Goal: Task Accomplishment & Management: Manage account settings

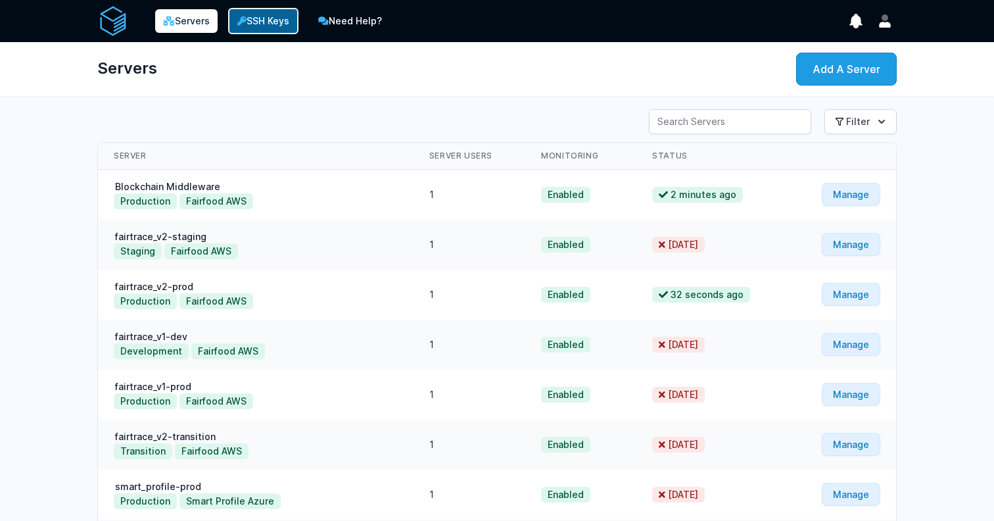
click at [268, 18] on link "SSH Keys" at bounding box center [263, 21] width 70 height 26
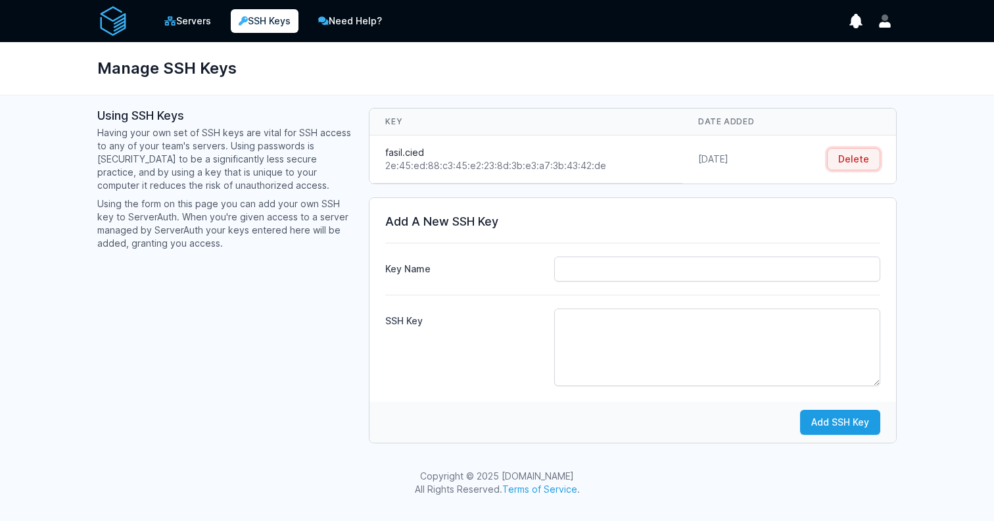
click at [852, 160] on button "Delete" at bounding box center [853, 159] width 53 height 22
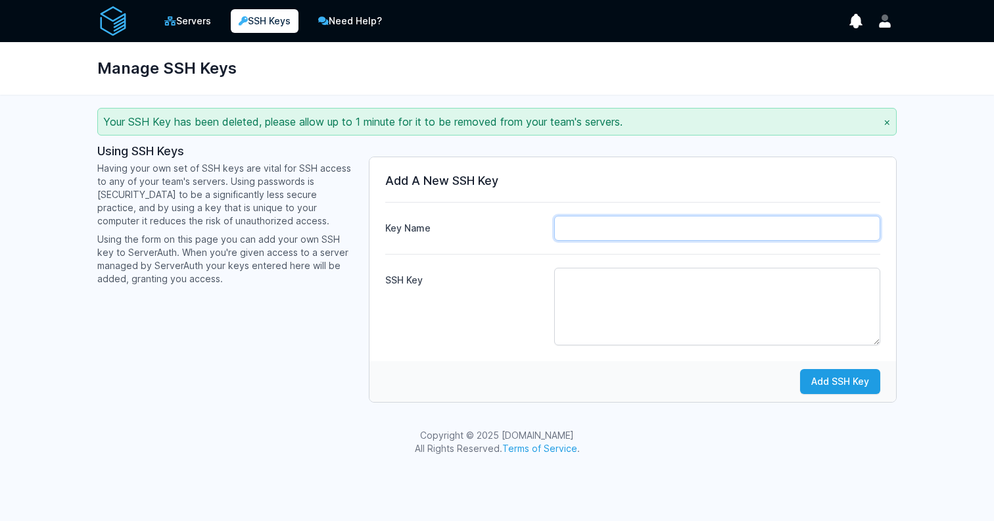
click at [686, 231] on input "Key Name" at bounding box center [717, 228] width 326 height 25
type input "fasil.cied"
click at [640, 297] on textarea "SSH Key" at bounding box center [717, 307] width 326 height 78
paste textarea "ssh-ed25519 AAAAC3NzaC1lZDI1NTE5AAAAIHEWuBN4heHenTl6+OTn6poJNQSnz7oJ2WLZyz5Pj+5…"
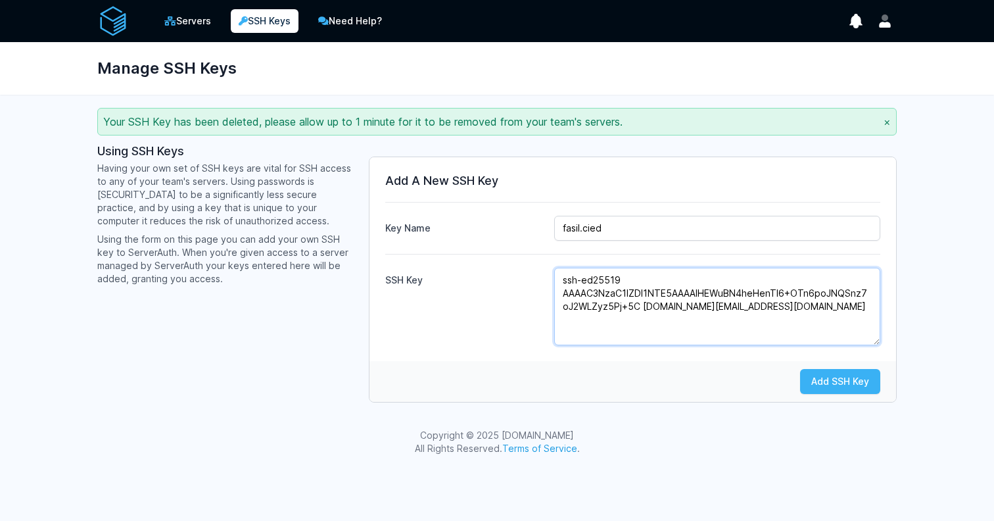
type textarea "ssh-ed25519 AAAAC3NzaC1lZDI1NTE5AAAAIHEWuBN4heHenTl6+OTn6poJNQSnz7oJ2WLZyz5Pj+5…"
click at [823, 378] on button "Add SSH Key" at bounding box center [840, 381] width 80 height 25
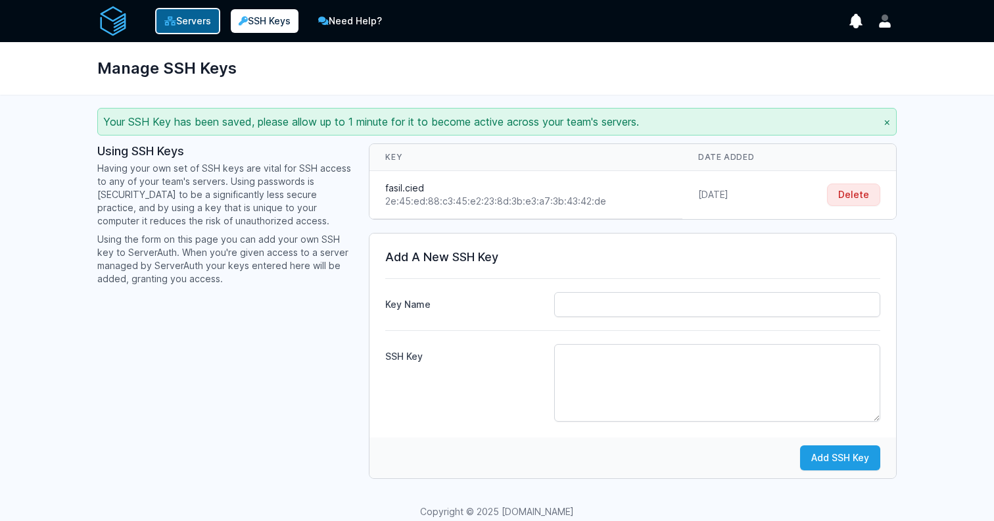
click at [166, 16] on icon at bounding box center [170, 20] width 12 height 9
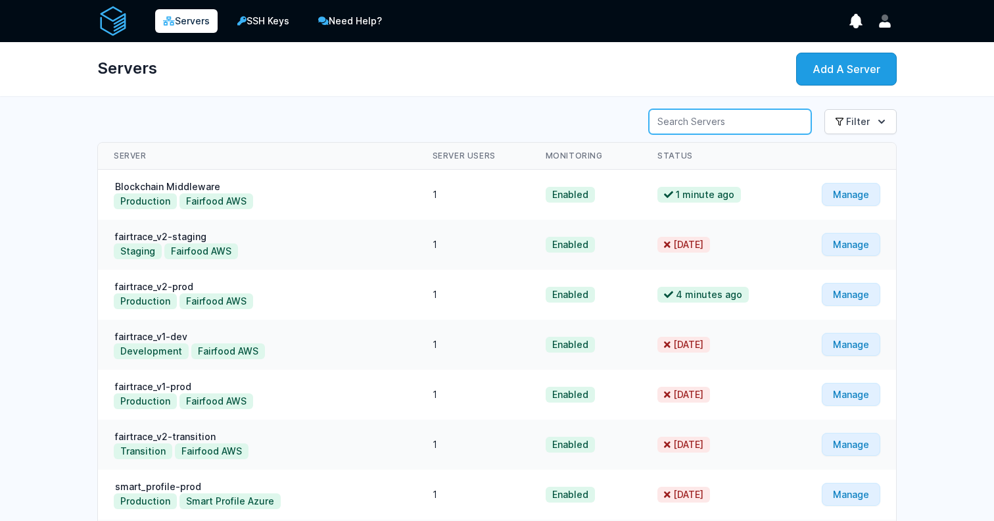
click at [734, 114] on input "Server Search" at bounding box center [730, 121] width 162 height 25
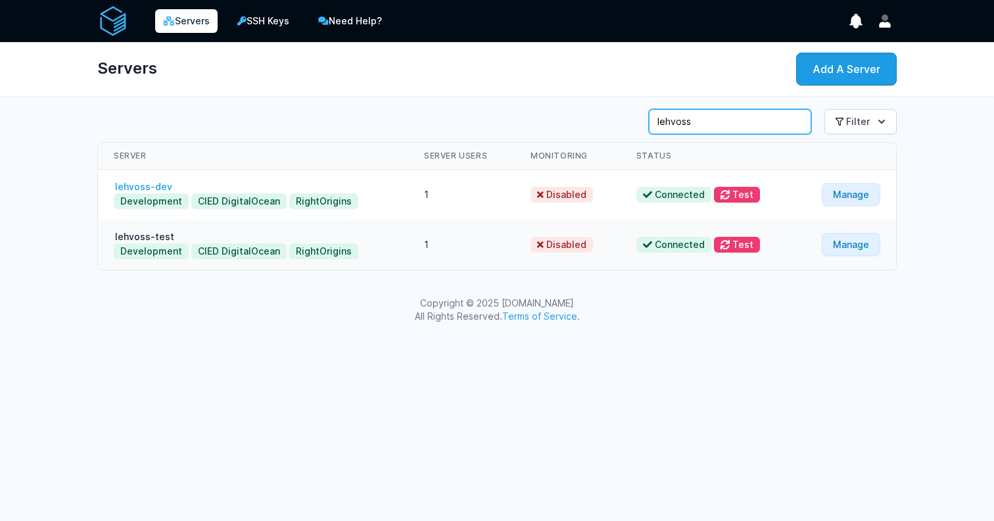
type input "lehvoss"
click at [143, 184] on link "lehvoss-dev" at bounding box center [144, 186] width 60 height 11
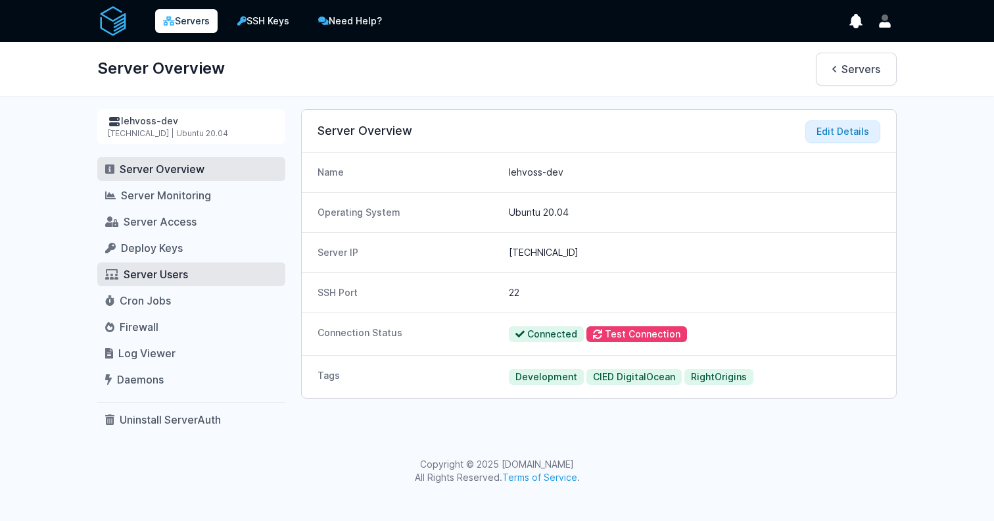
click at [126, 279] on span "Server Users" at bounding box center [156, 274] width 64 height 13
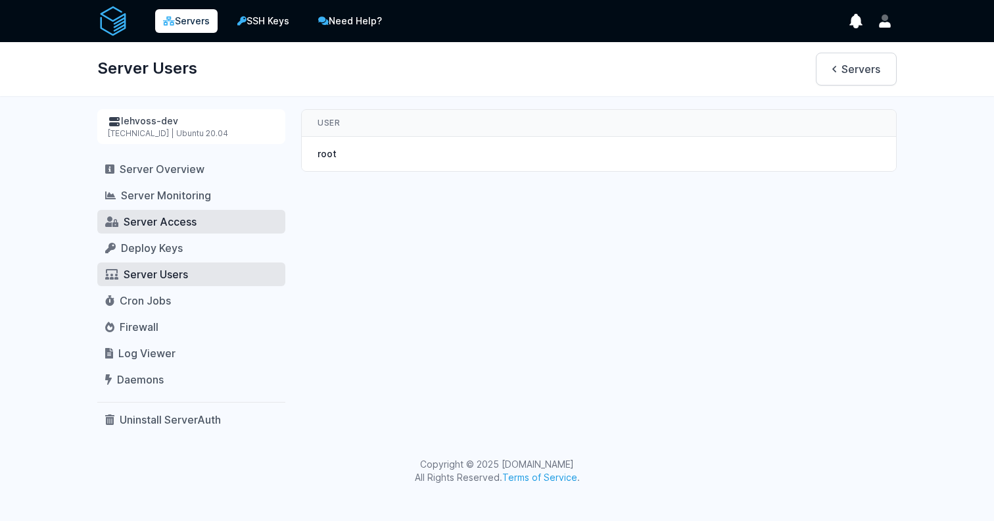
click at [156, 219] on span "Server Access" at bounding box center [160, 221] width 73 height 13
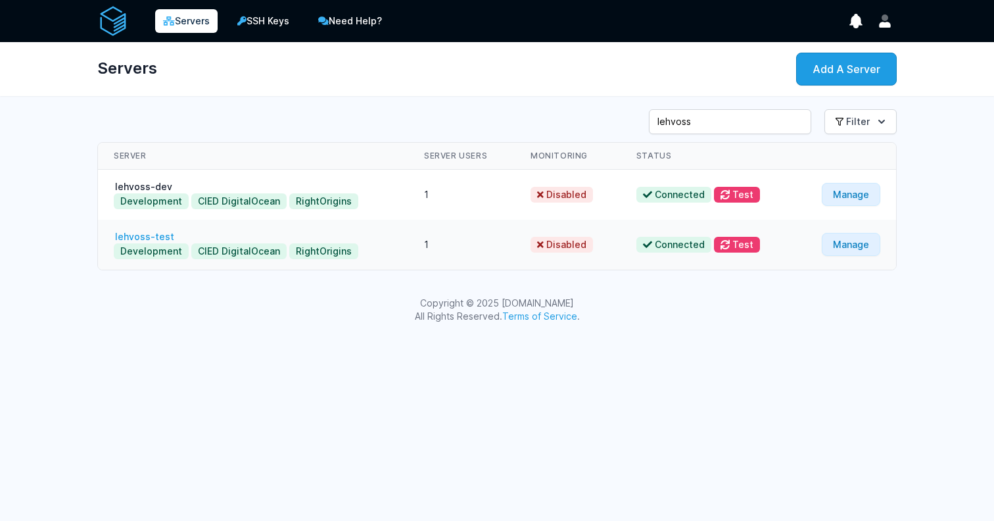
click at [162, 234] on link "lehvoss-test" at bounding box center [145, 236] width 62 height 11
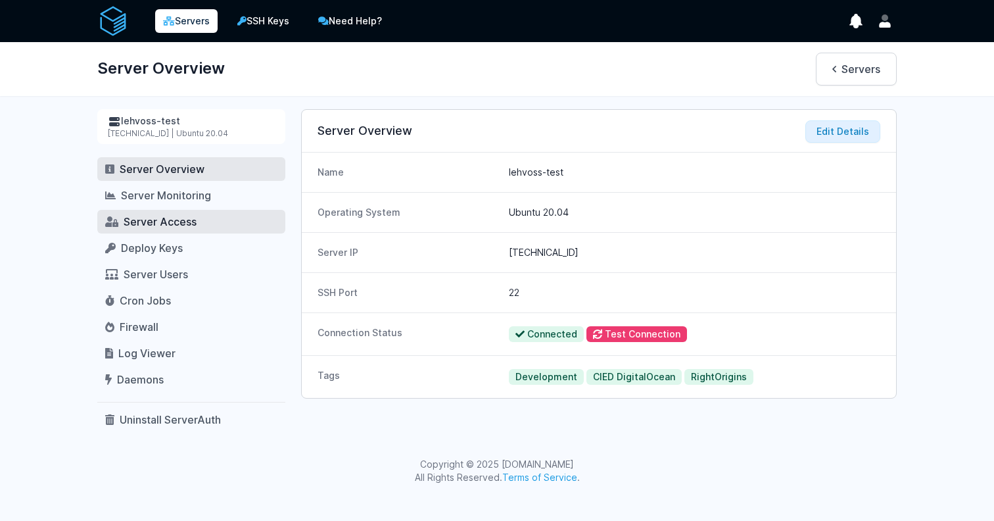
click at [162, 228] on link "Server Access" at bounding box center [191, 222] width 188 height 24
